Goal: Transaction & Acquisition: Purchase product/service

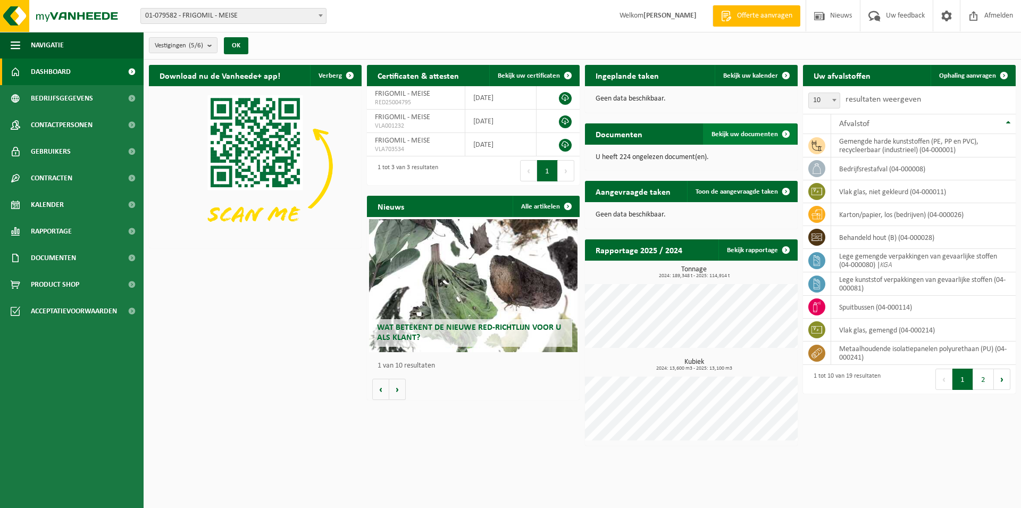
click at [744, 131] on span "Bekijk uw documenten" at bounding box center [744, 134] width 66 height 7
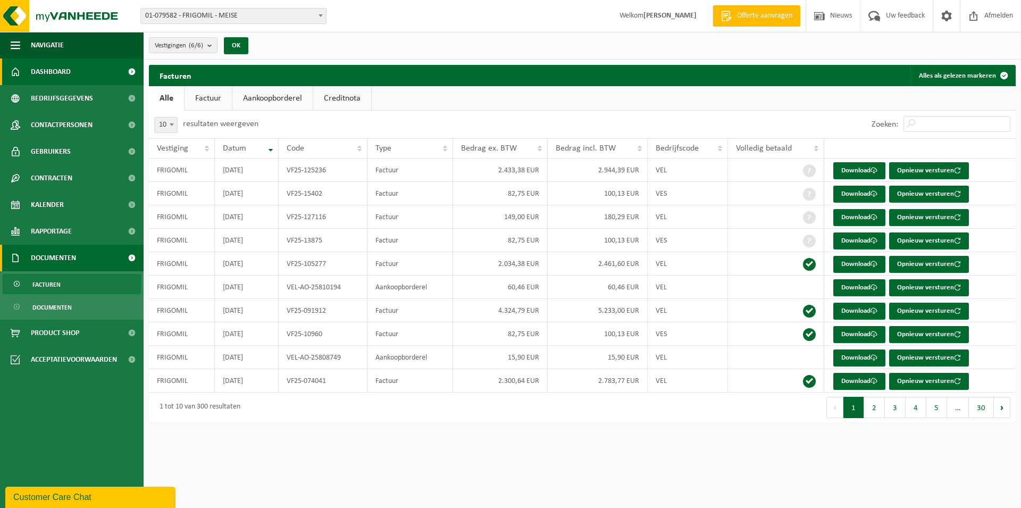
click at [45, 72] on span "Dashboard" at bounding box center [51, 71] width 40 height 27
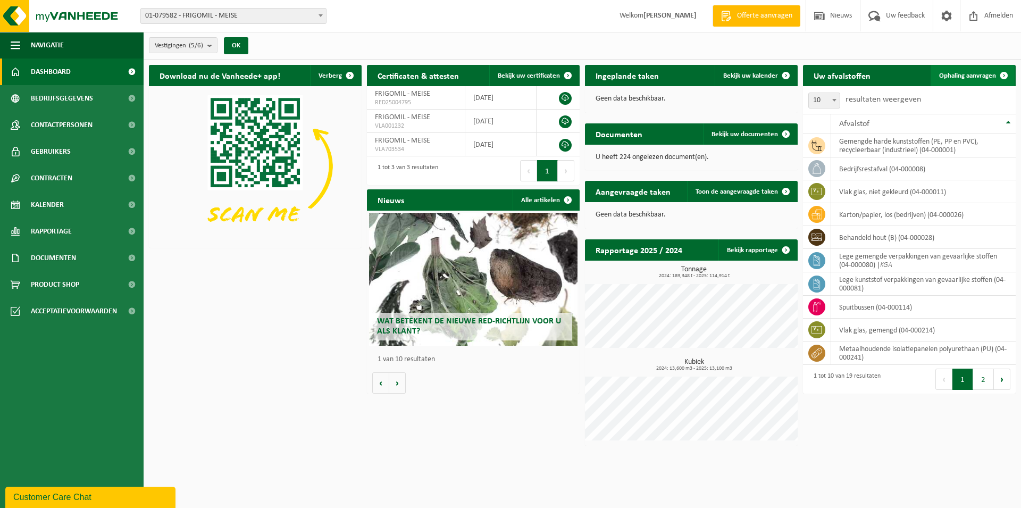
click at [958, 72] on span "Ophaling aanvragen" at bounding box center [967, 75] width 57 height 7
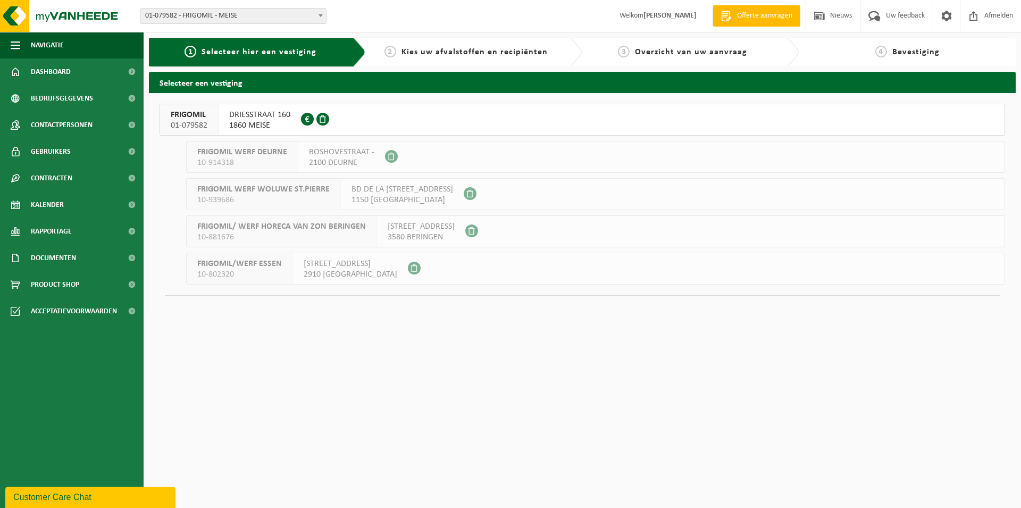
click at [274, 114] on span "DRIESSTRAAT 160" at bounding box center [259, 115] width 61 height 11
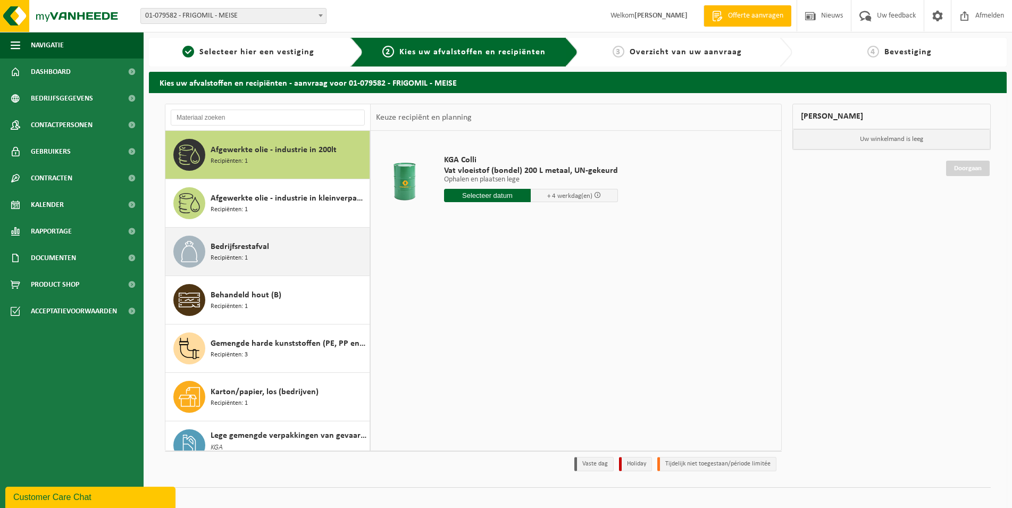
click at [314, 246] on div "Bedrijfsrestafval Recipiënten: 1" at bounding box center [288, 251] width 156 height 32
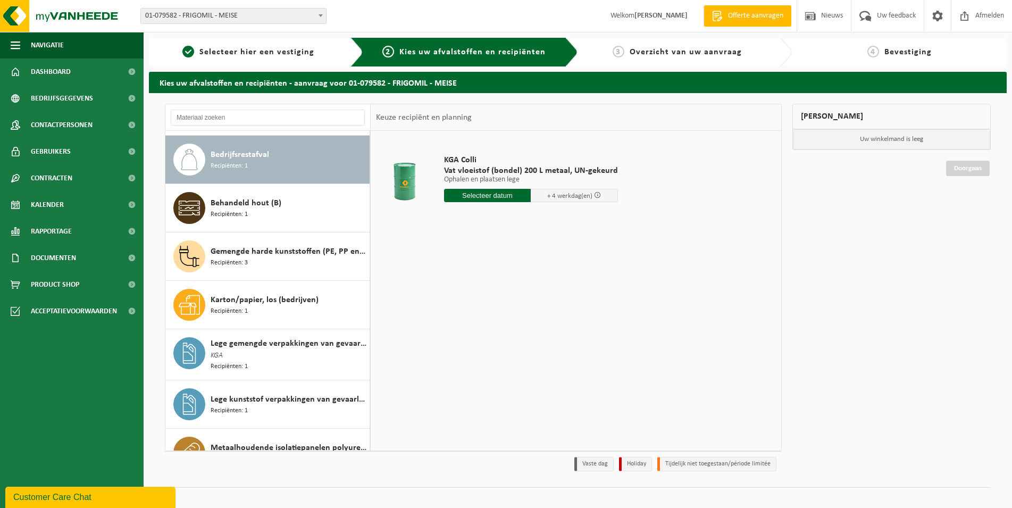
scroll to position [97, 0]
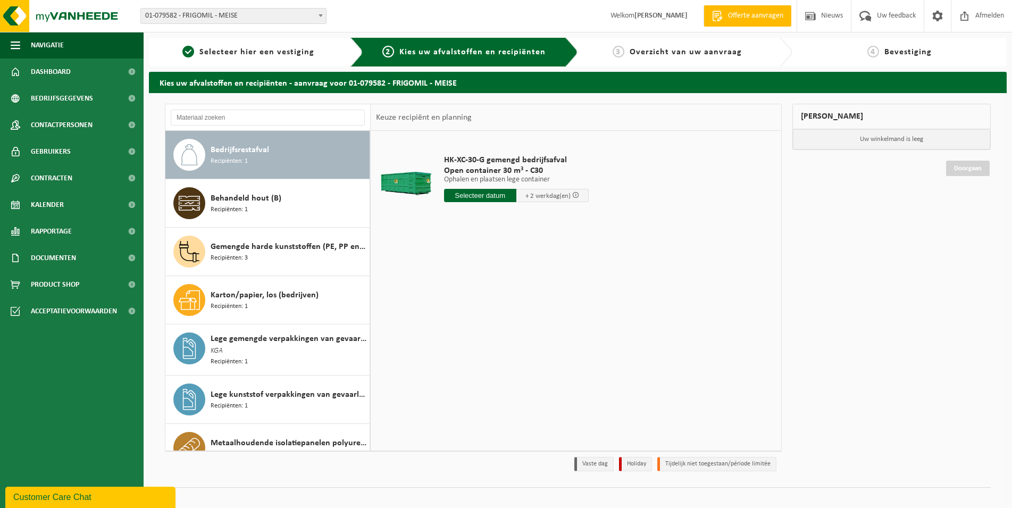
click at [492, 196] on input "text" at bounding box center [480, 195] width 72 height 13
click at [451, 321] on div "29" at bounding box center [453, 323] width 19 height 17
type input "Van 2025-09-29"
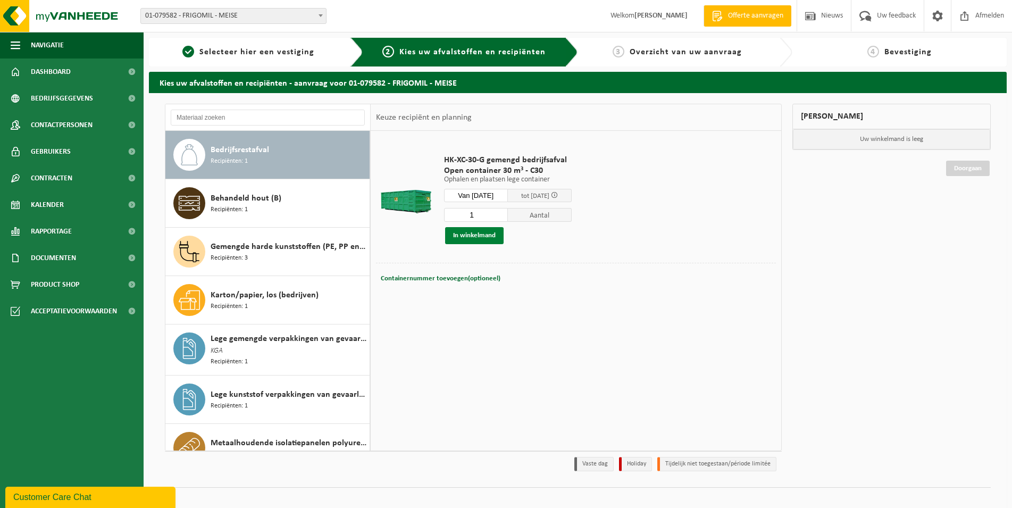
click at [467, 234] on button "In winkelmand" at bounding box center [474, 235] width 58 height 17
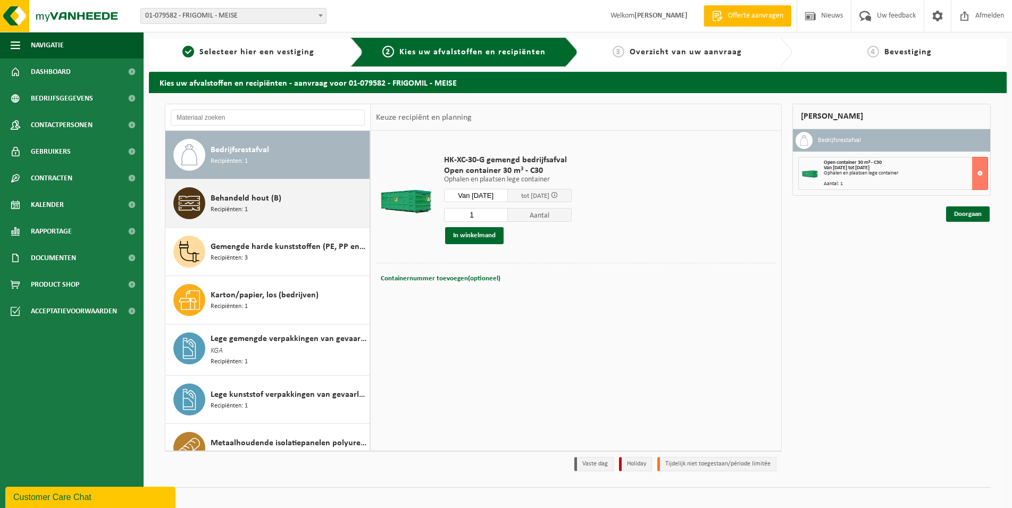
click at [306, 204] on div "Behandeld hout (B) Recipiënten: 1" at bounding box center [288, 203] width 156 height 32
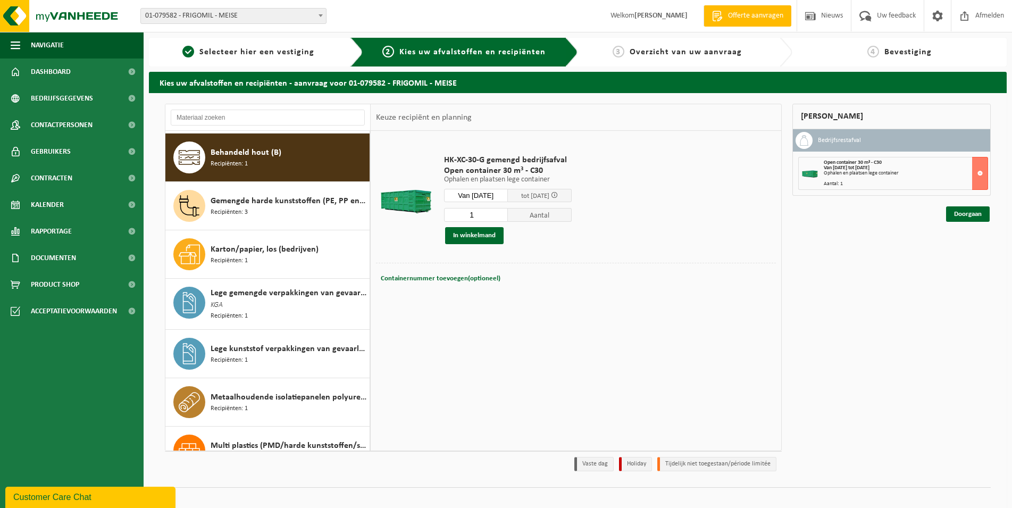
scroll to position [145, 0]
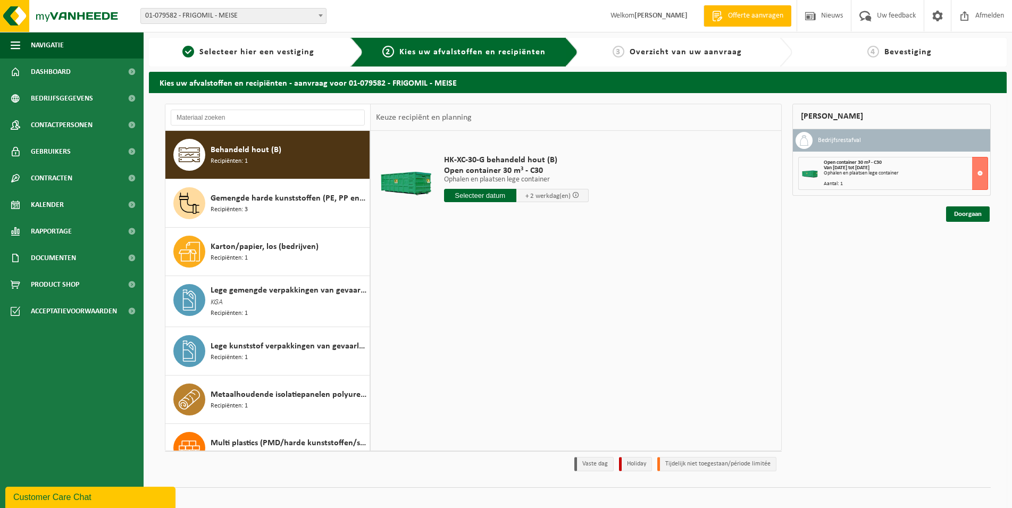
click at [483, 196] on input "text" at bounding box center [480, 195] width 72 height 13
click at [456, 325] on div "29" at bounding box center [453, 323] width 19 height 17
type input "Van 2025-09-29"
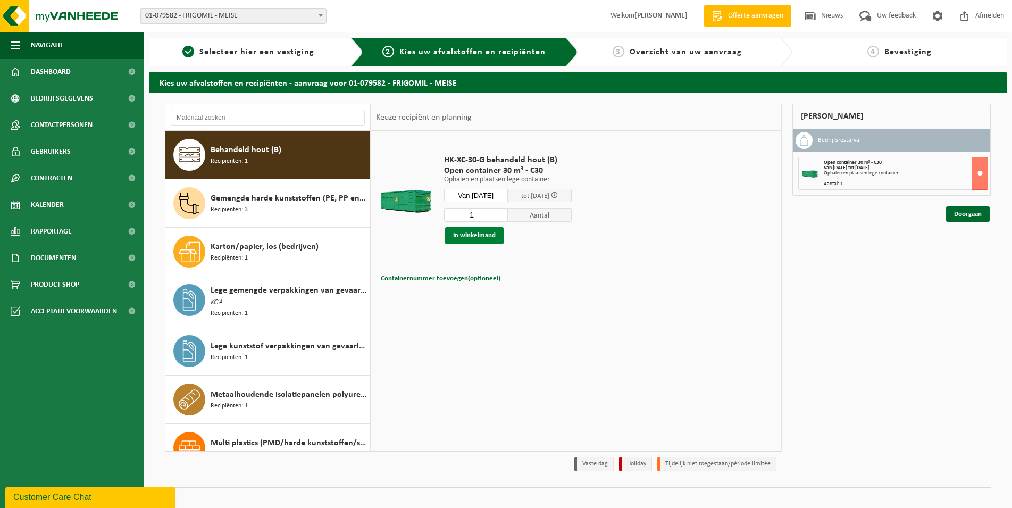
click at [471, 237] on button "In winkelmand" at bounding box center [474, 235] width 58 height 17
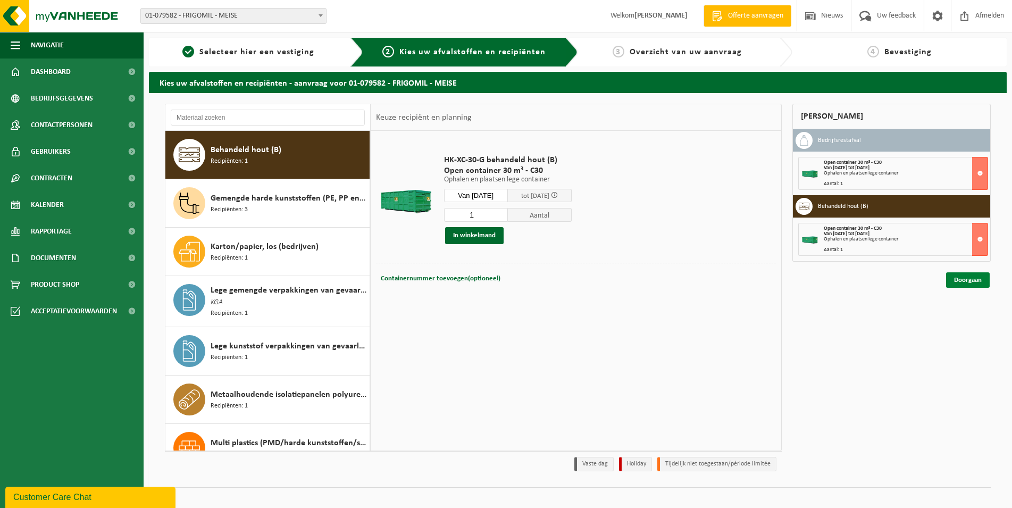
click at [964, 281] on link "Doorgaan" at bounding box center [968, 279] width 44 height 15
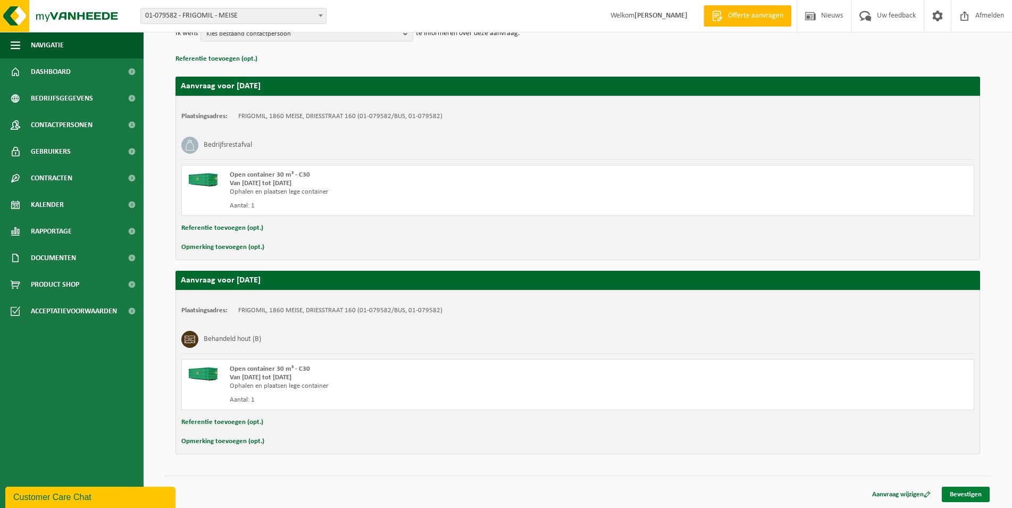
click at [961, 494] on link "Bevestigen" at bounding box center [965, 493] width 48 height 15
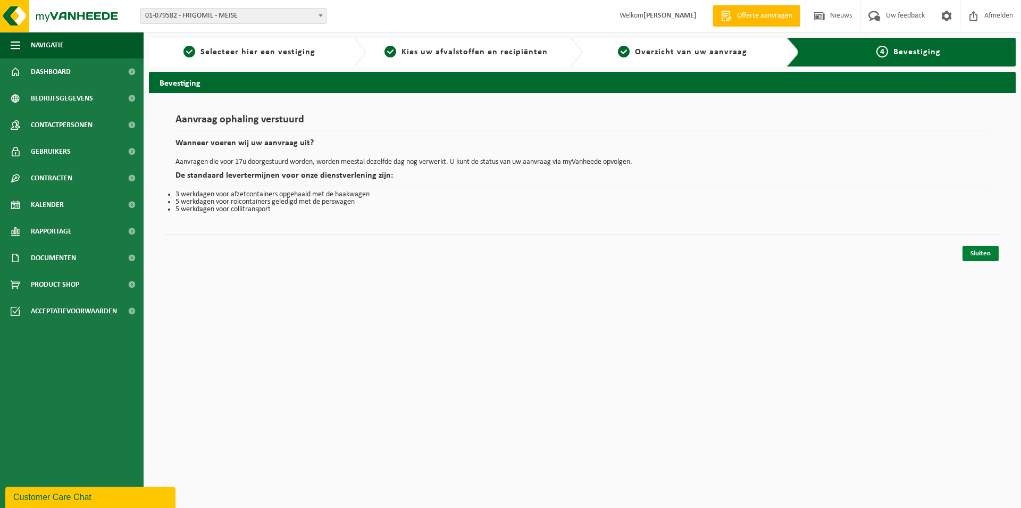
click at [980, 254] on link "Sluiten" at bounding box center [980, 253] width 36 height 15
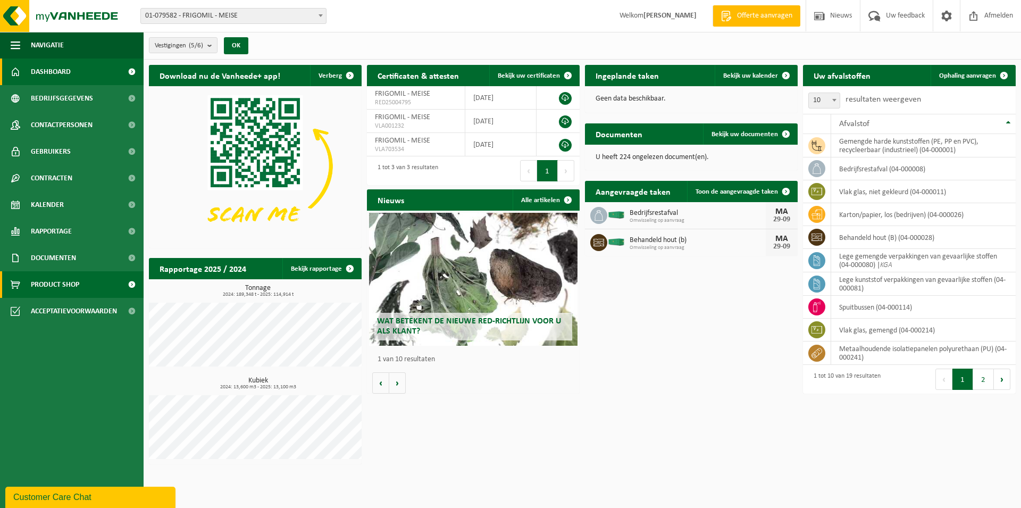
click at [74, 283] on span "Product Shop" at bounding box center [55, 284] width 48 height 27
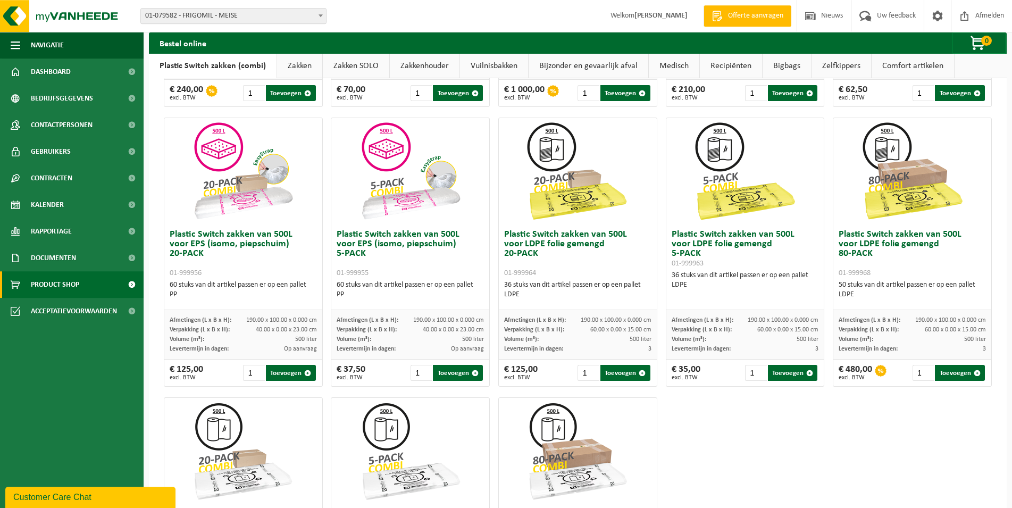
scroll to position [325, 0]
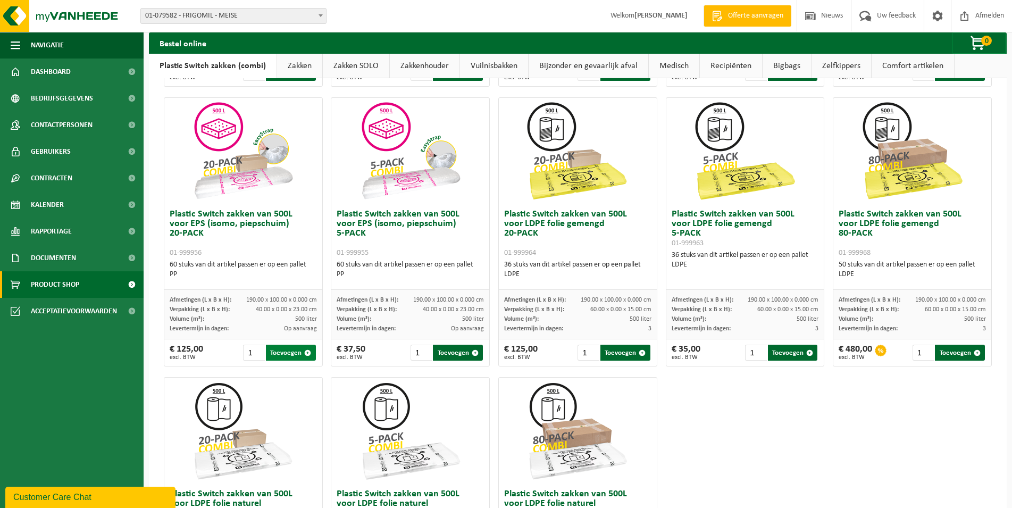
click at [306, 354] on span "button" at bounding box center [307, 352] width 7 height 7
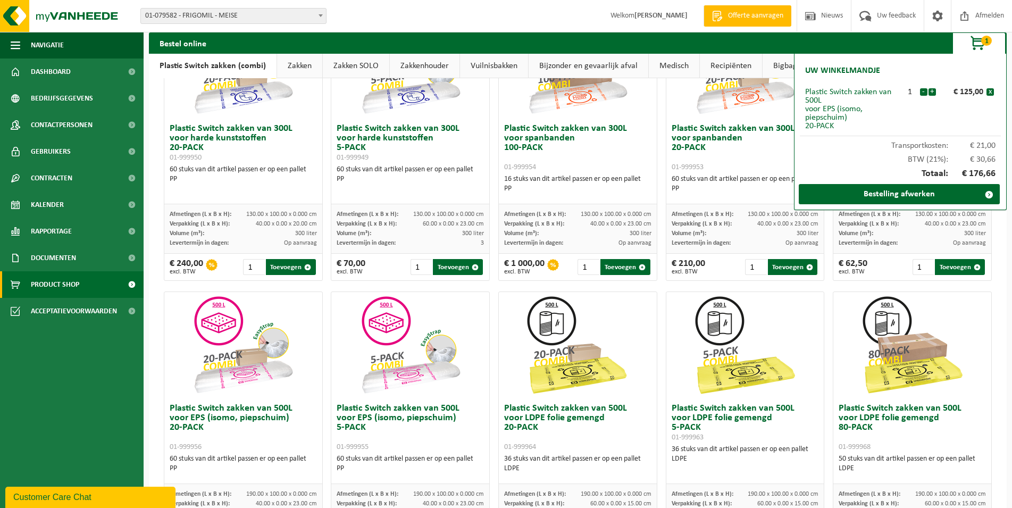
scroll to position [163, 0]
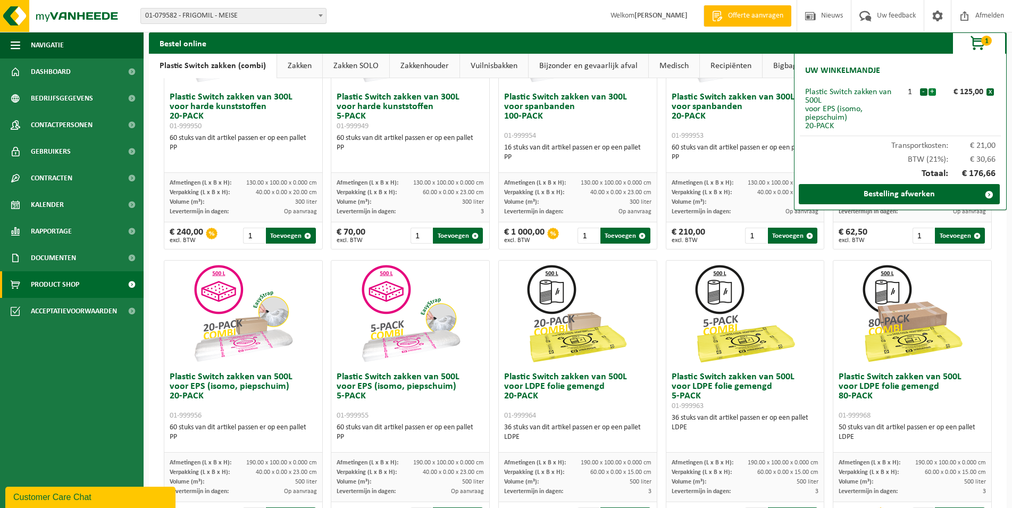
click at [932, 92] on button "+" at bounding box center [931, 91] width 7 height 7
click at [908, 193] on link "Bestelling afwerken" at bounding box center [898, 194] width 201 height 20
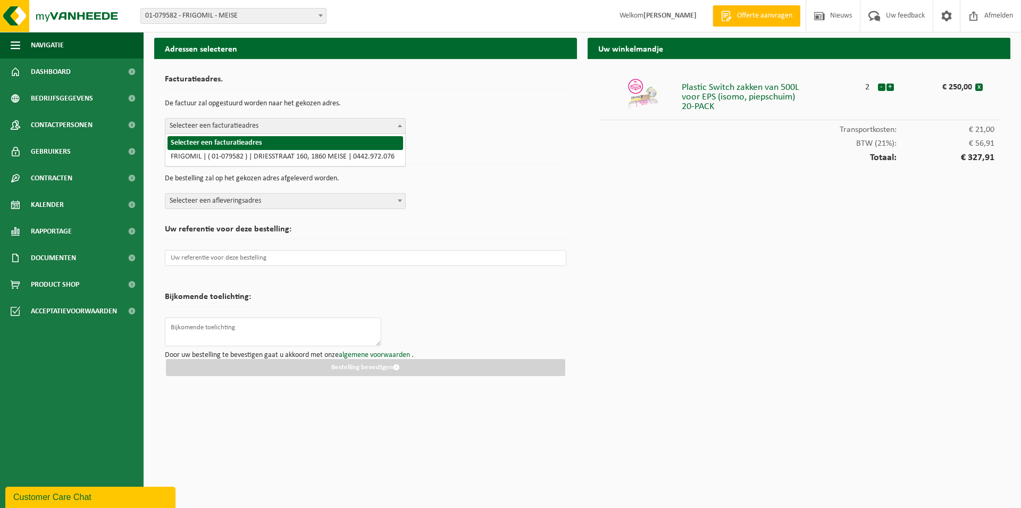
click at [399, 127] on b at bounding box center [400, 125] width 4 height 3
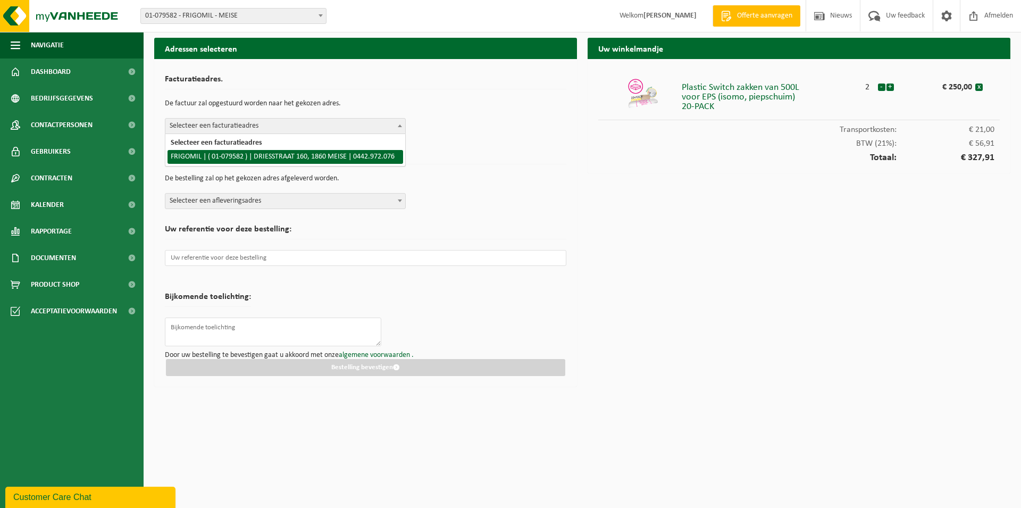
select select "16414"
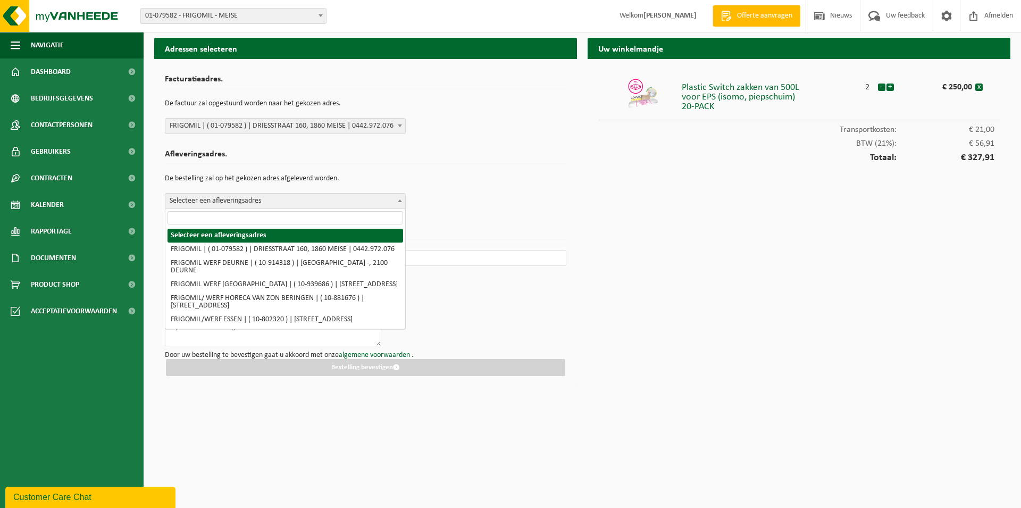
click at [399, 200] on b at bounding box center [400, 200] width 4 height 3
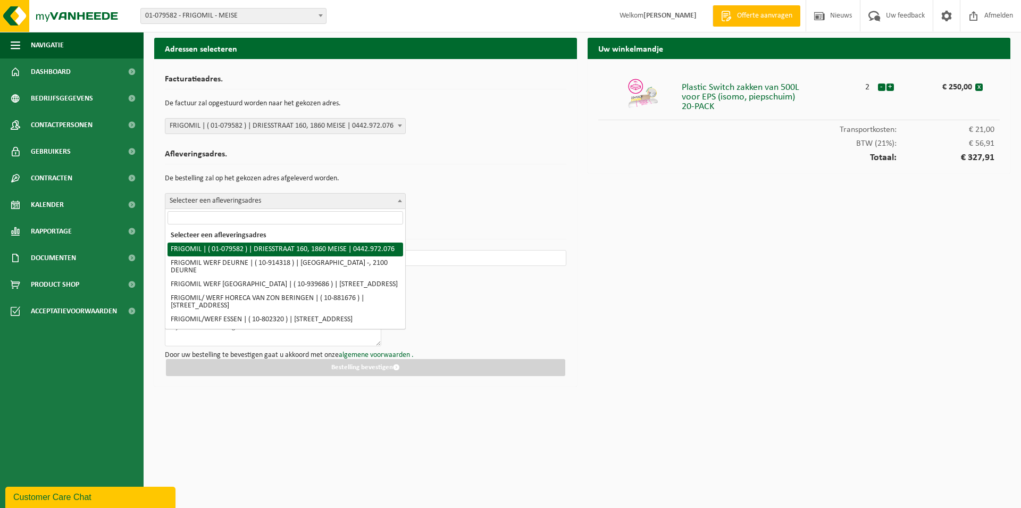
select select "16414"
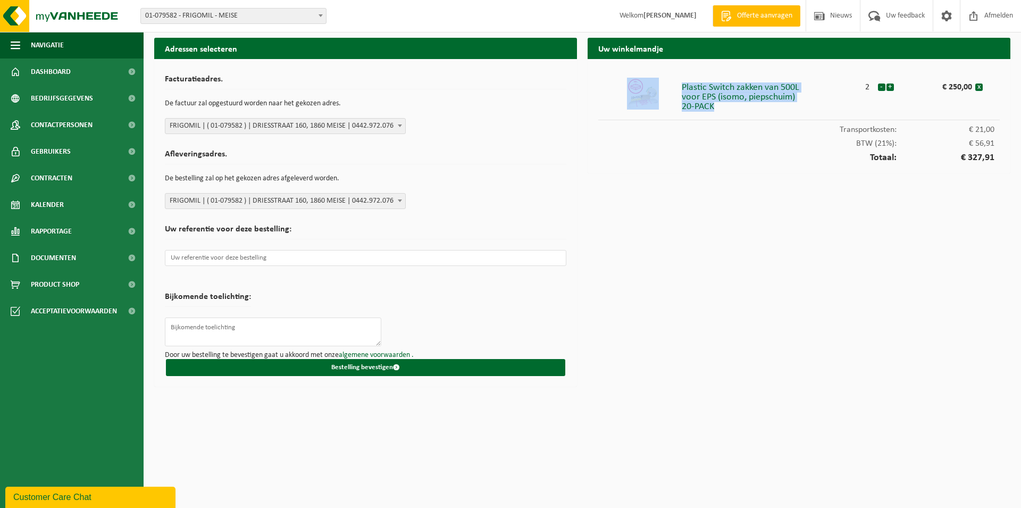
drag, startPoint x: 814, startPoint y: 107, endPoint x: 676, endPoint y: 90, distance: 139.8
click at [676, 90] on li "Plastic Switch zakken van 500L voor EPS (isomo, piepschuim) 20-PACK 2 - + € 250…" at bounding box center [798, 95] width 401 height 50
copy li "Plastic Switch zakken van 500L voor EPS (isomo, piepschuim) 20-PACK"
paste input "9137416"
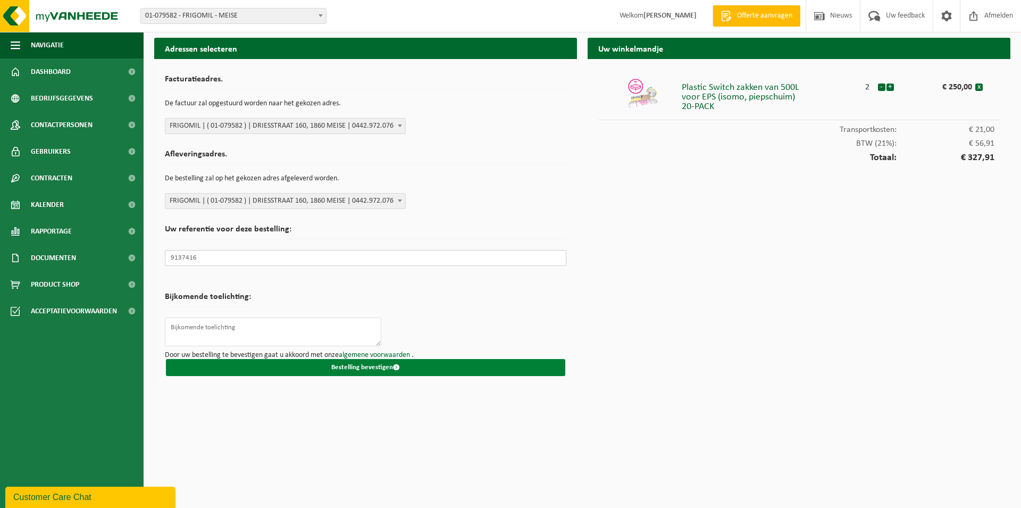
type input "9137416"
click at [348, 374] on button "Bestelling bevestigen" at bounding box center [365, 367] width 399 height 17
